Goal: Task Accomplishment & Management: Manage account settings

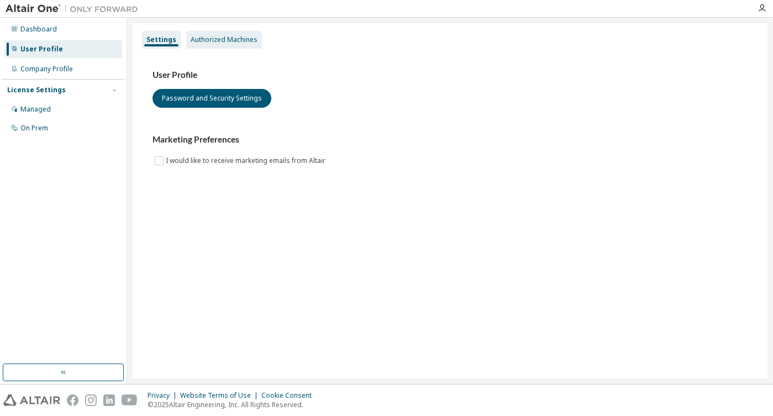
click at [217, 44] on div "Authorized Machines" at bounding box center [224, 40] width 76 height 18
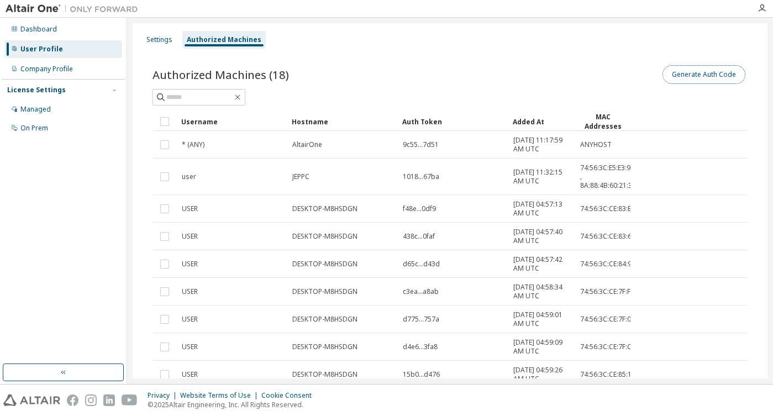
click at [695, 77] on button "Generate Auth Code" at bounding box center [704, 74] width 83 height 19
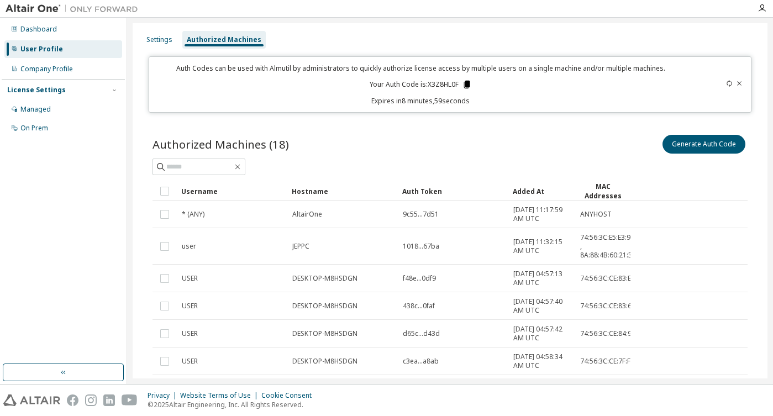
click at [464, 86] on icon at bounding box center [467, 85] width 6 height 8
